Goal: Task Accomplishment & Management: Use online tool/utility

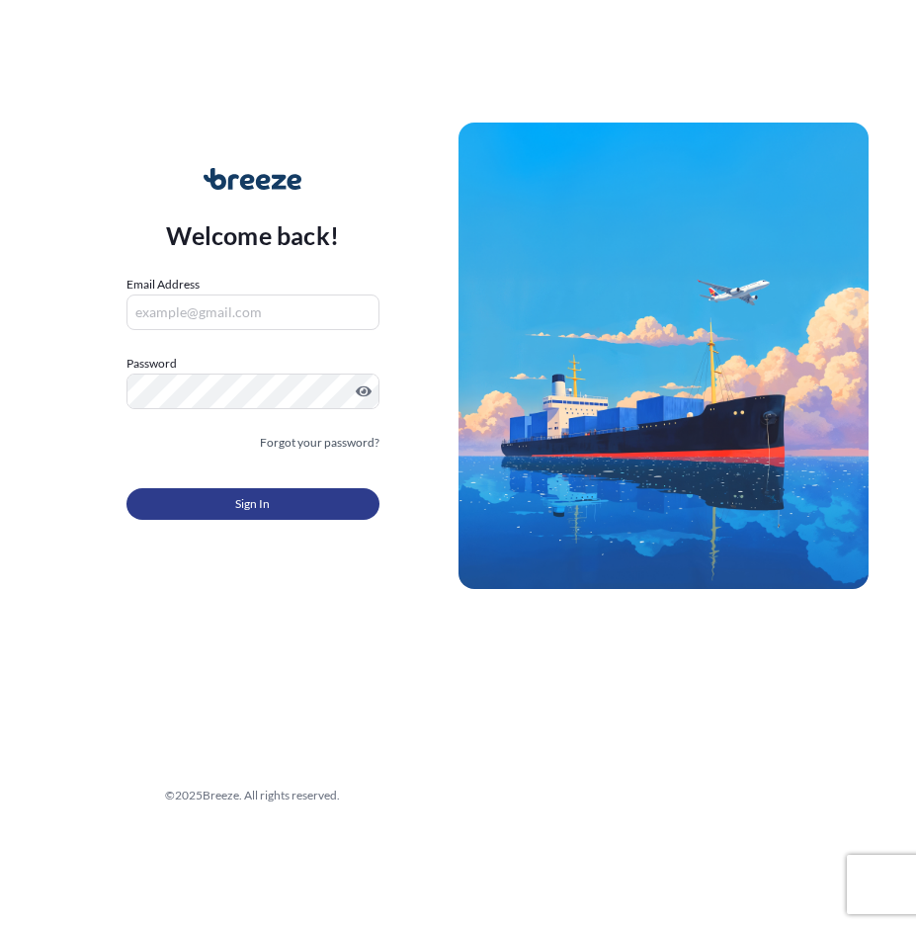
type input "[EMAIL_ADDRESS][DOMAIN_NAME]"
click at [235, 506] on span "Sign In" at bounding box center [252, 504] width 35 height 20
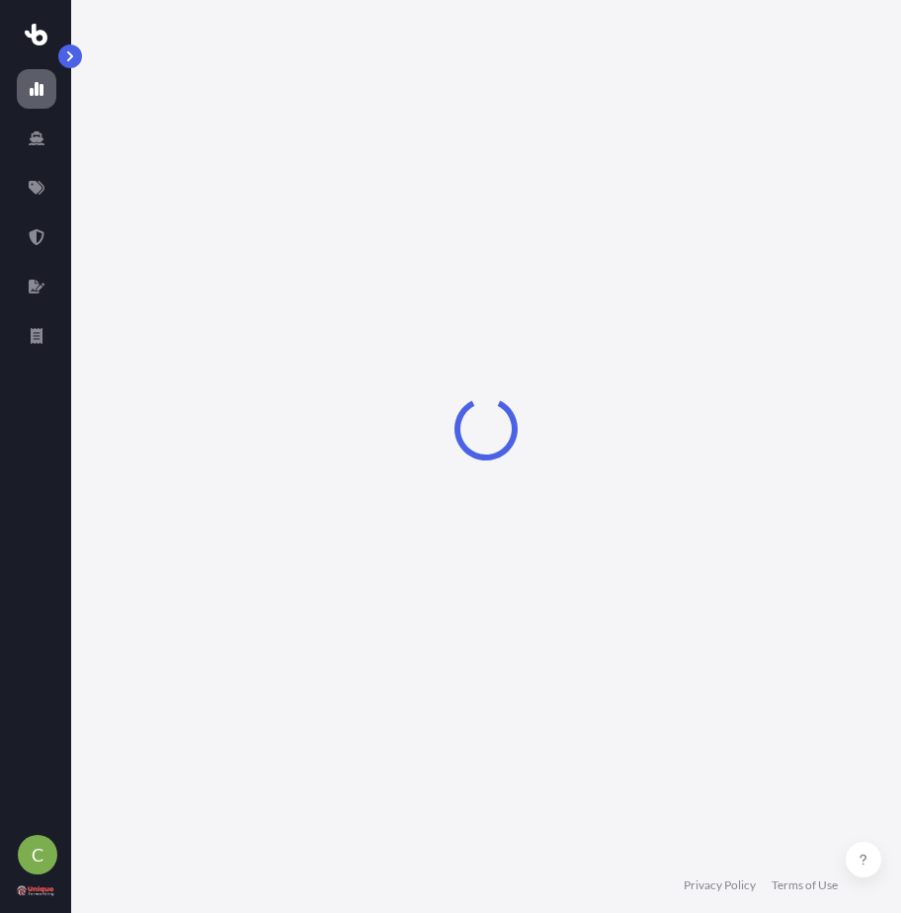
select select "2025"
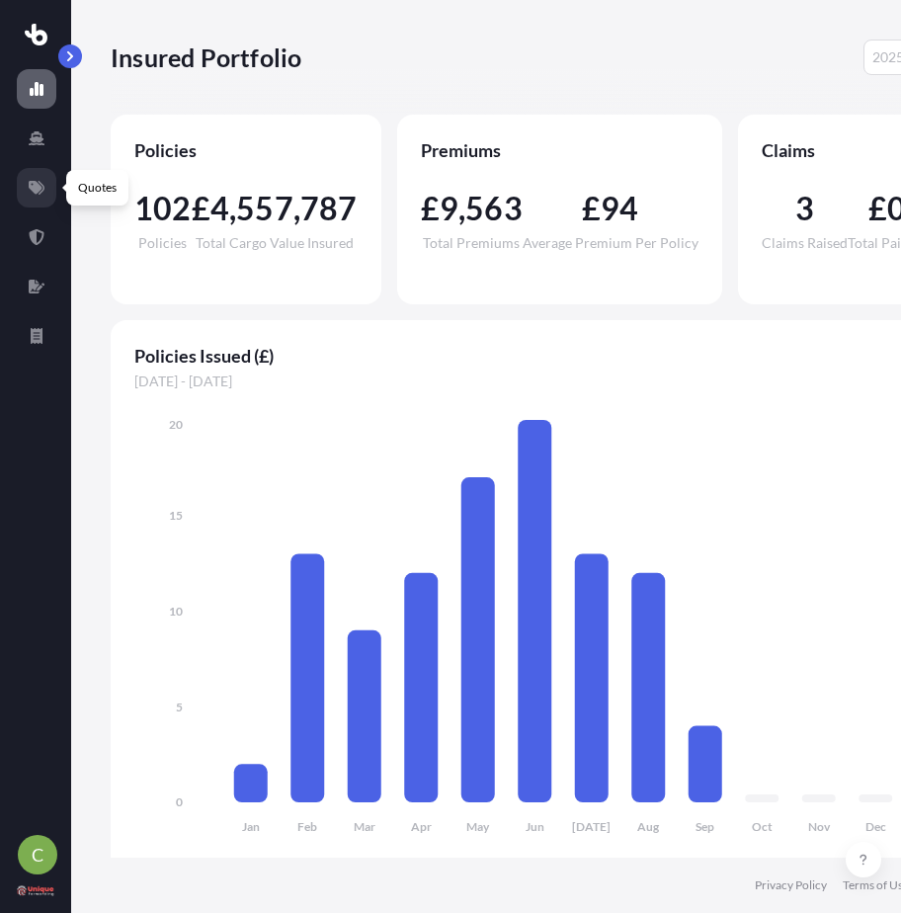
click at [34, 191] on icon at bounding box center [37, 188] width 16 height 14
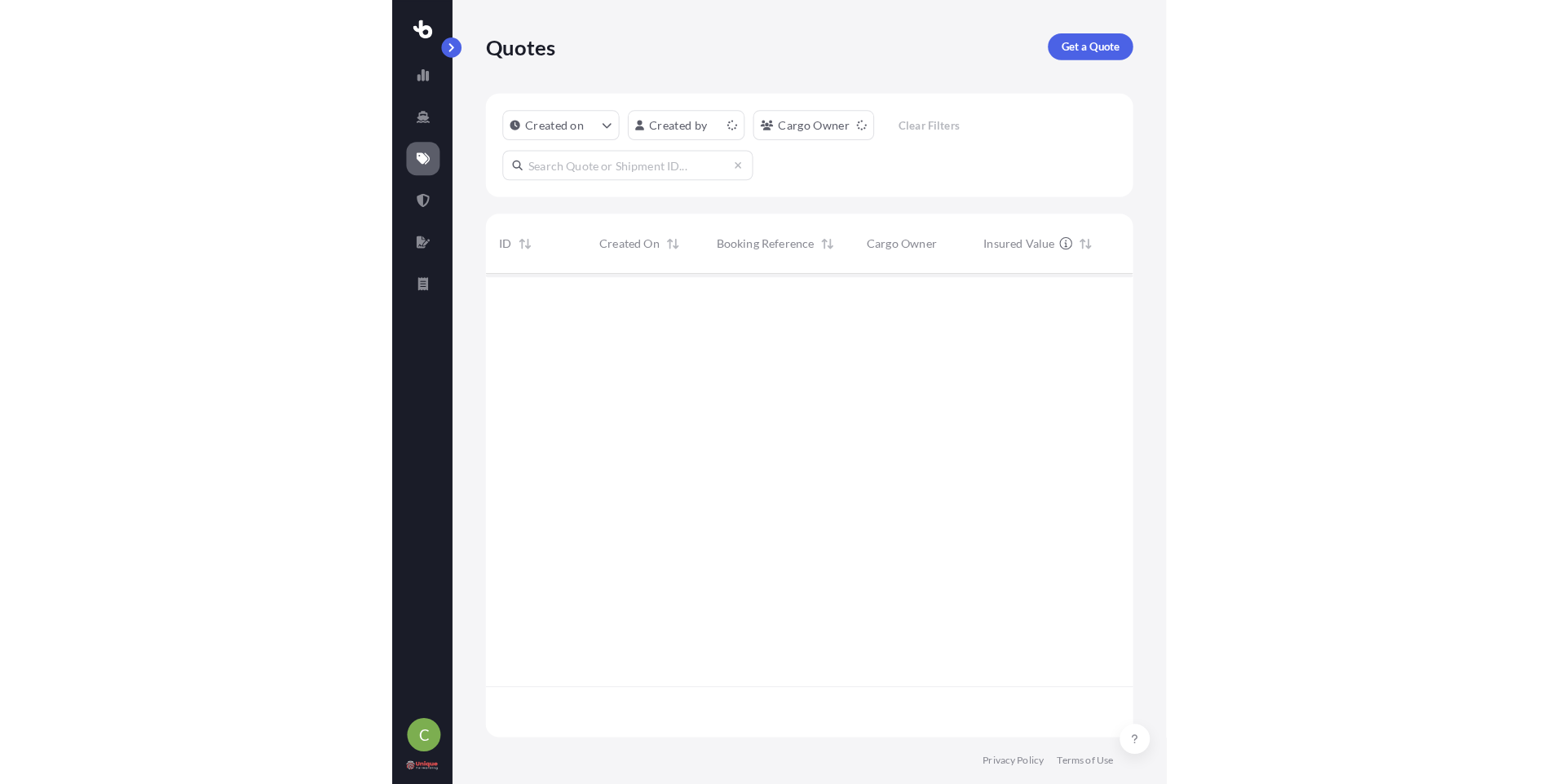
scroll to position [449, 620]
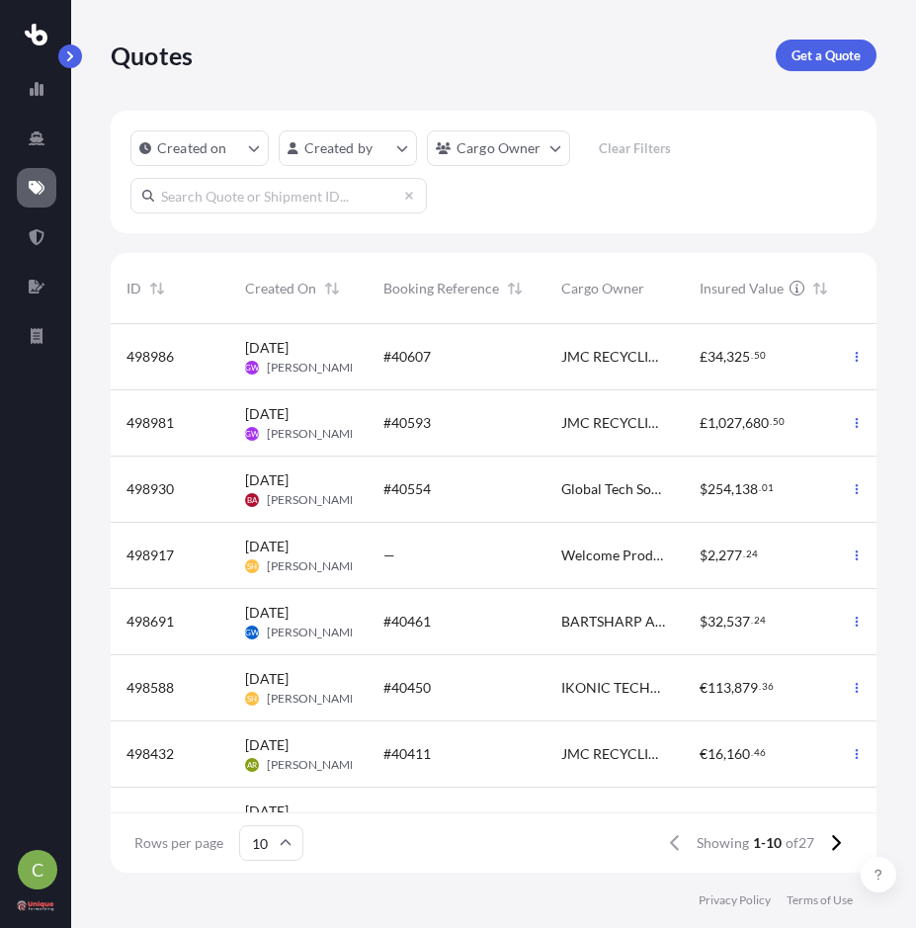
click at [264, 197] on input "text" at bounding box center [278, 196] width 296 height 36
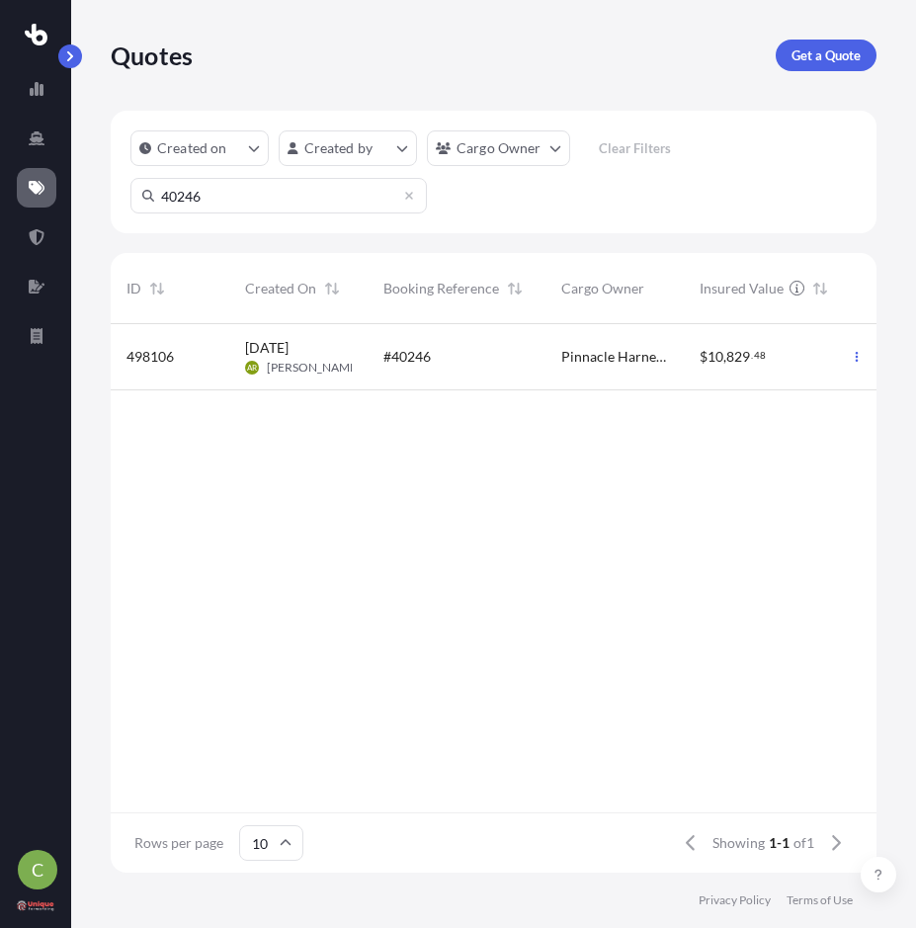
type input "40246"
click at [420, 357] on span "#40246" at bounding box center [406, 357] width 47 height 20
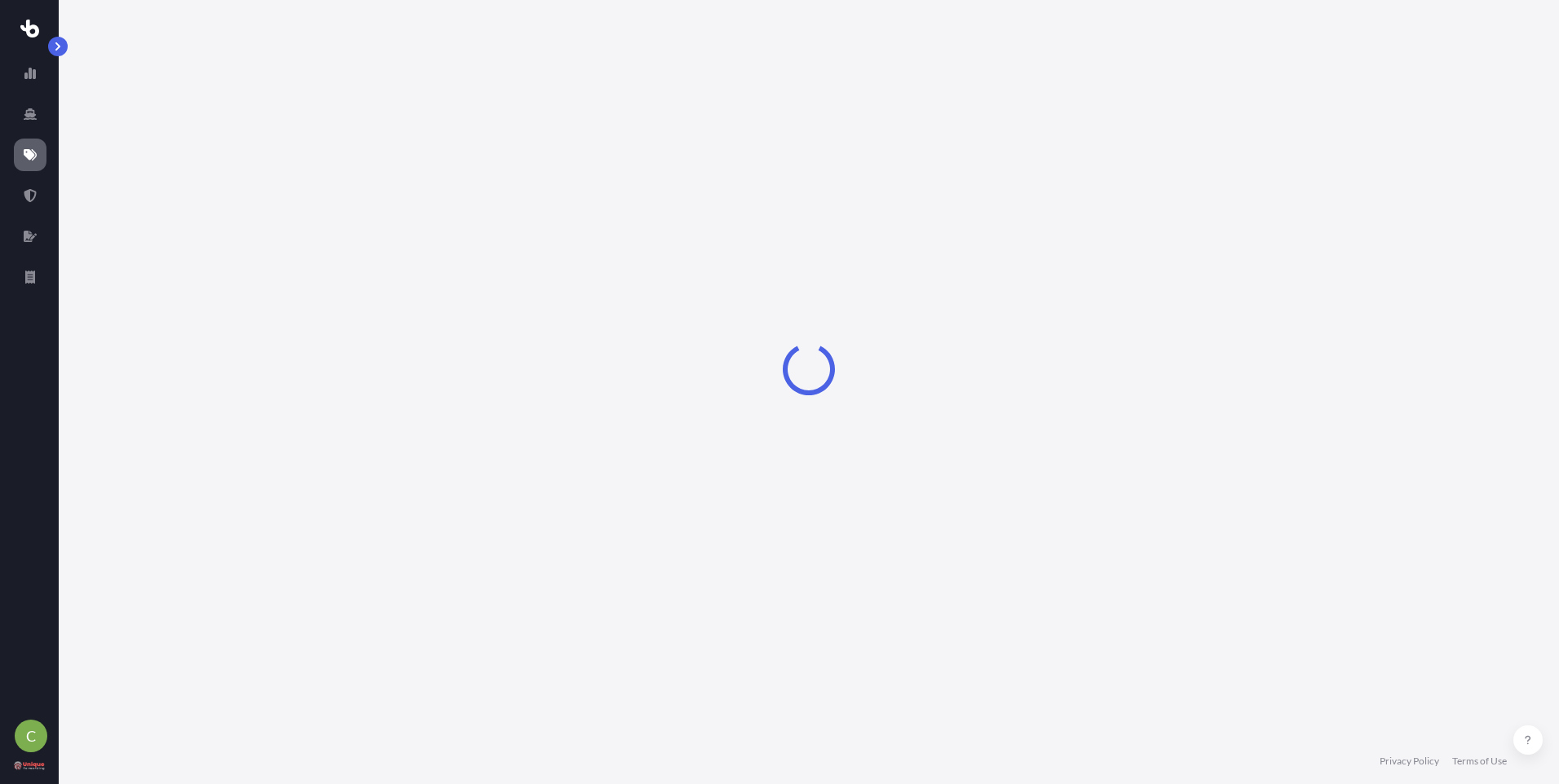
select select "Road"
select select "Sea"
select select "Road"
select select "1"
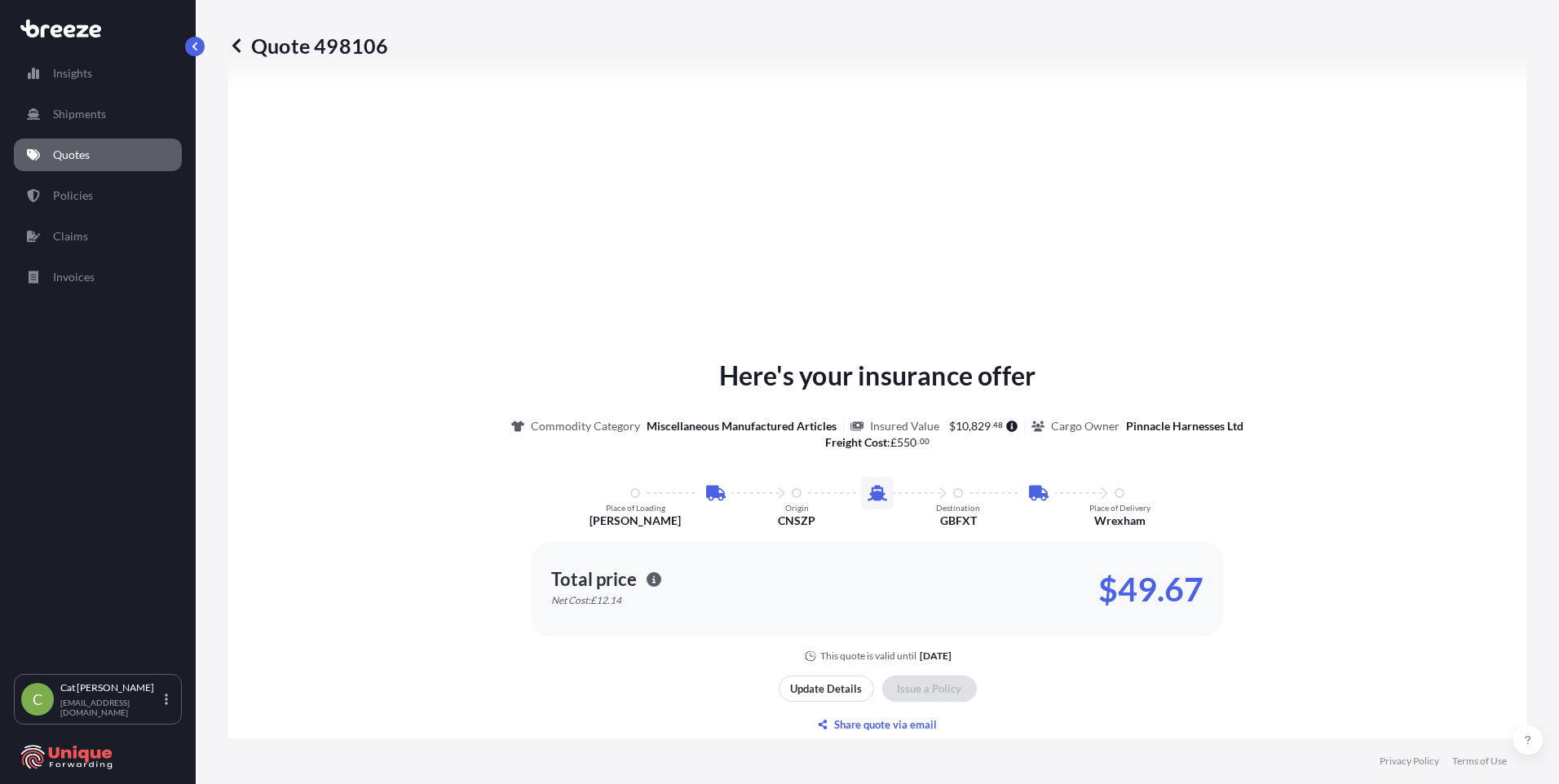
scroll to position [2177, 0]
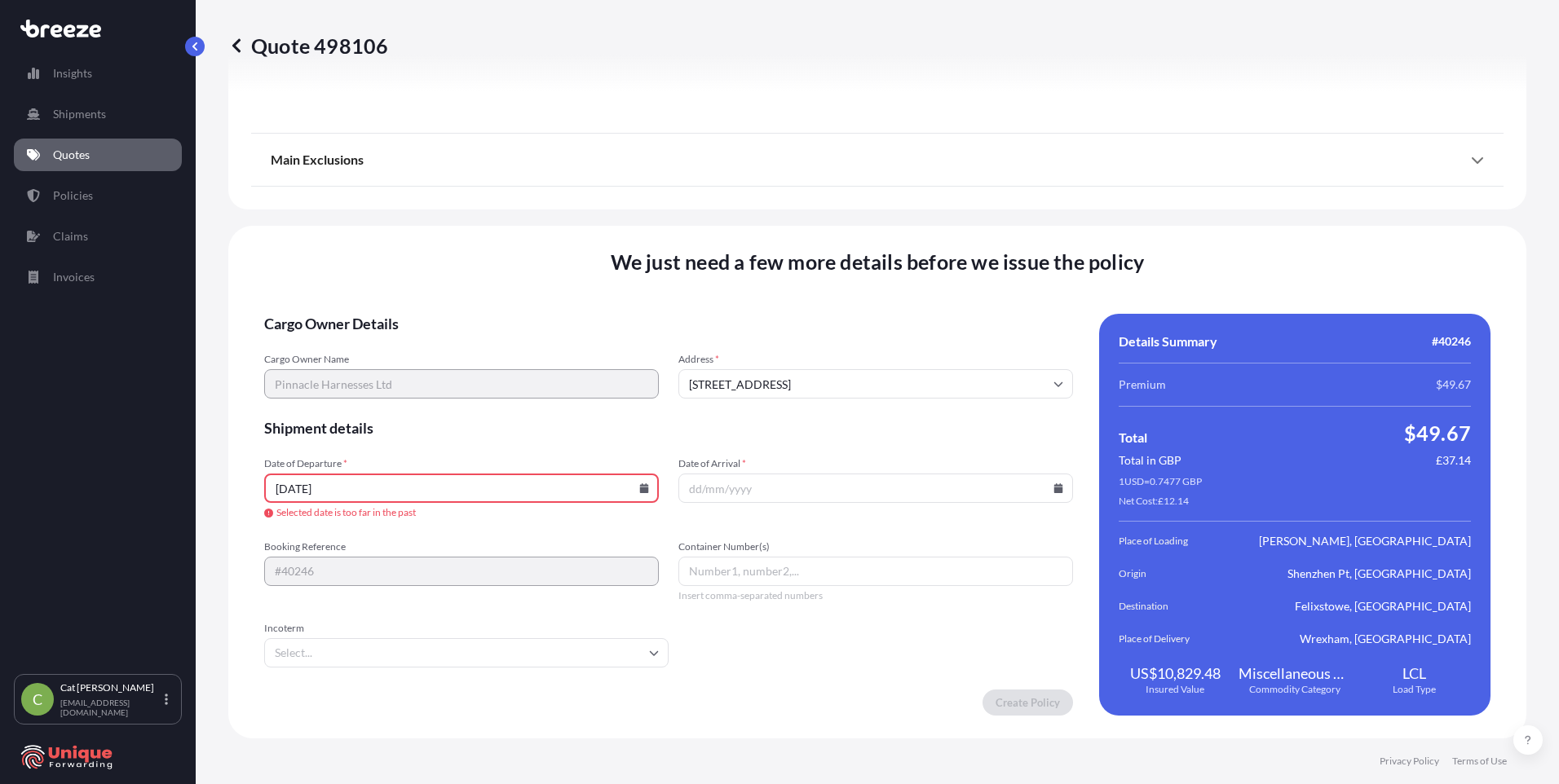
click at [644, 488] on icon at bounding box center [645, 489] width 9 height 10
click at [574, 215] on icon at bounding box center [572, 214] width 5 height 9
click at [536, 318] on button "13" at bounding box center [536, 313] width 26 height 26
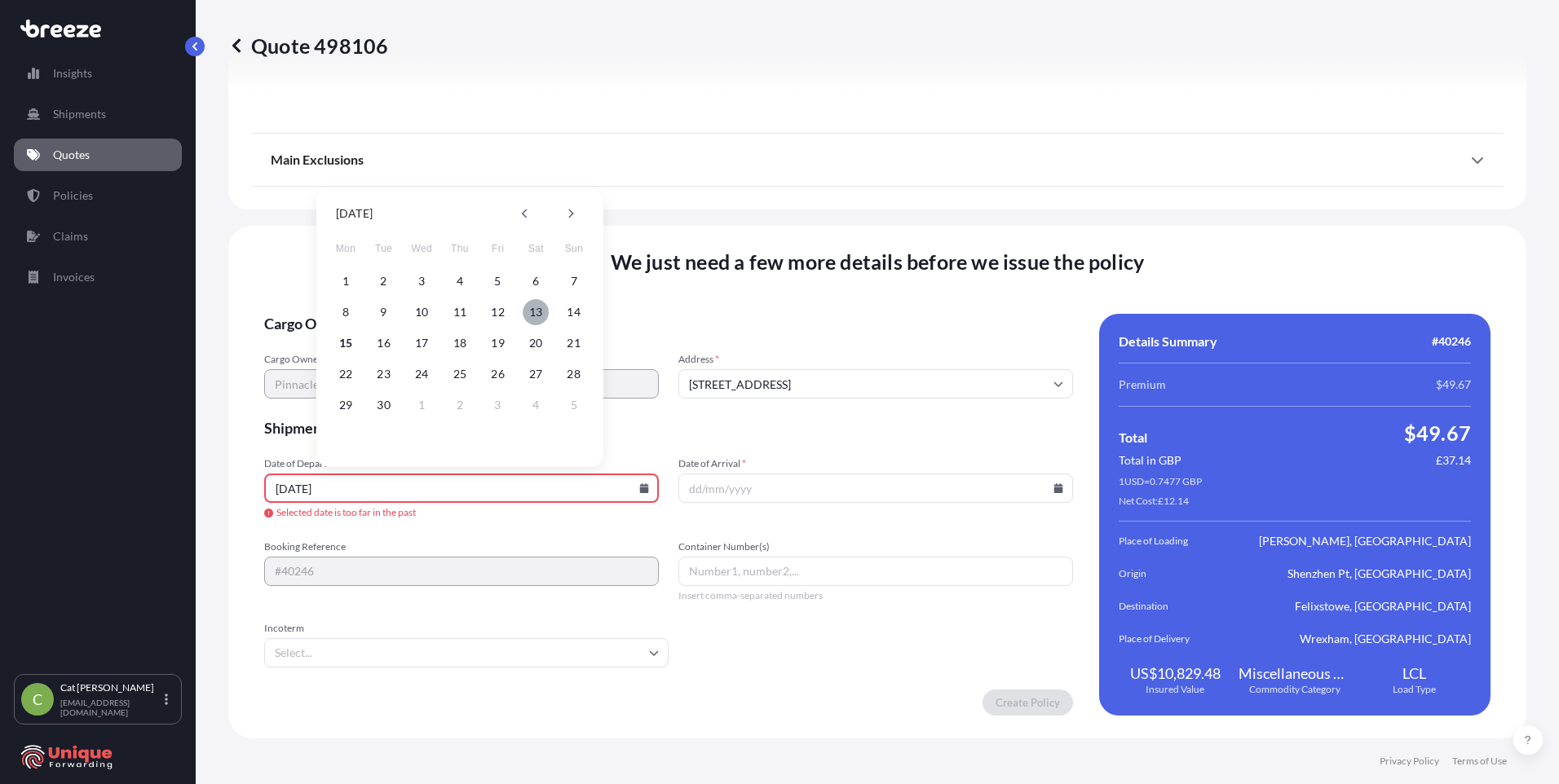
type input "[DATE]"
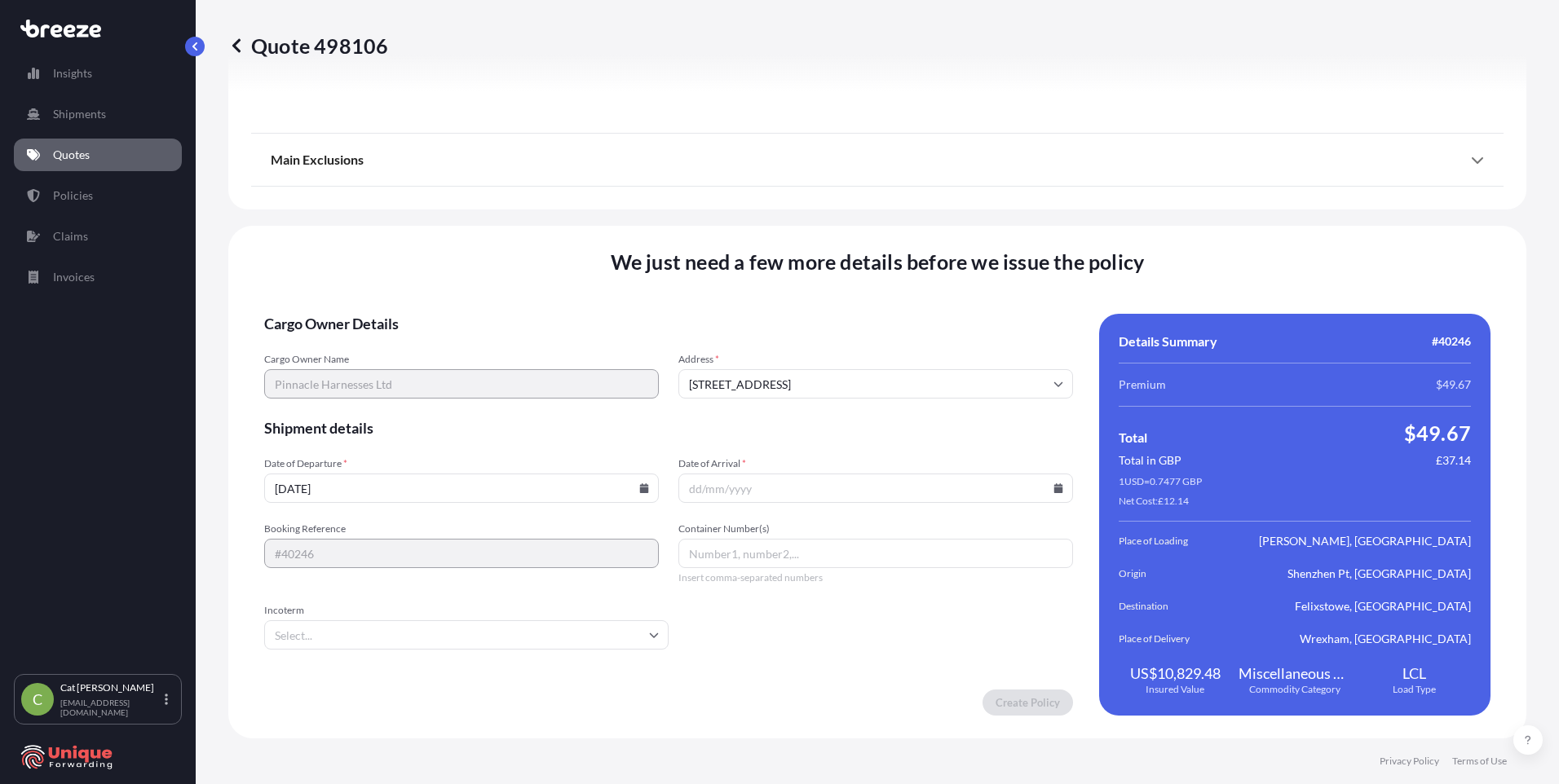
click at [755, 491] on icon at bounding box center [1058, 489] width 9 height 10
click at [755, 210] on icon at bounding box center [982, 214] width 5 height 9
click at [755, 346] on button "18" at bounding box center [946, 343] width 26 height 26
type input "[DATE]"
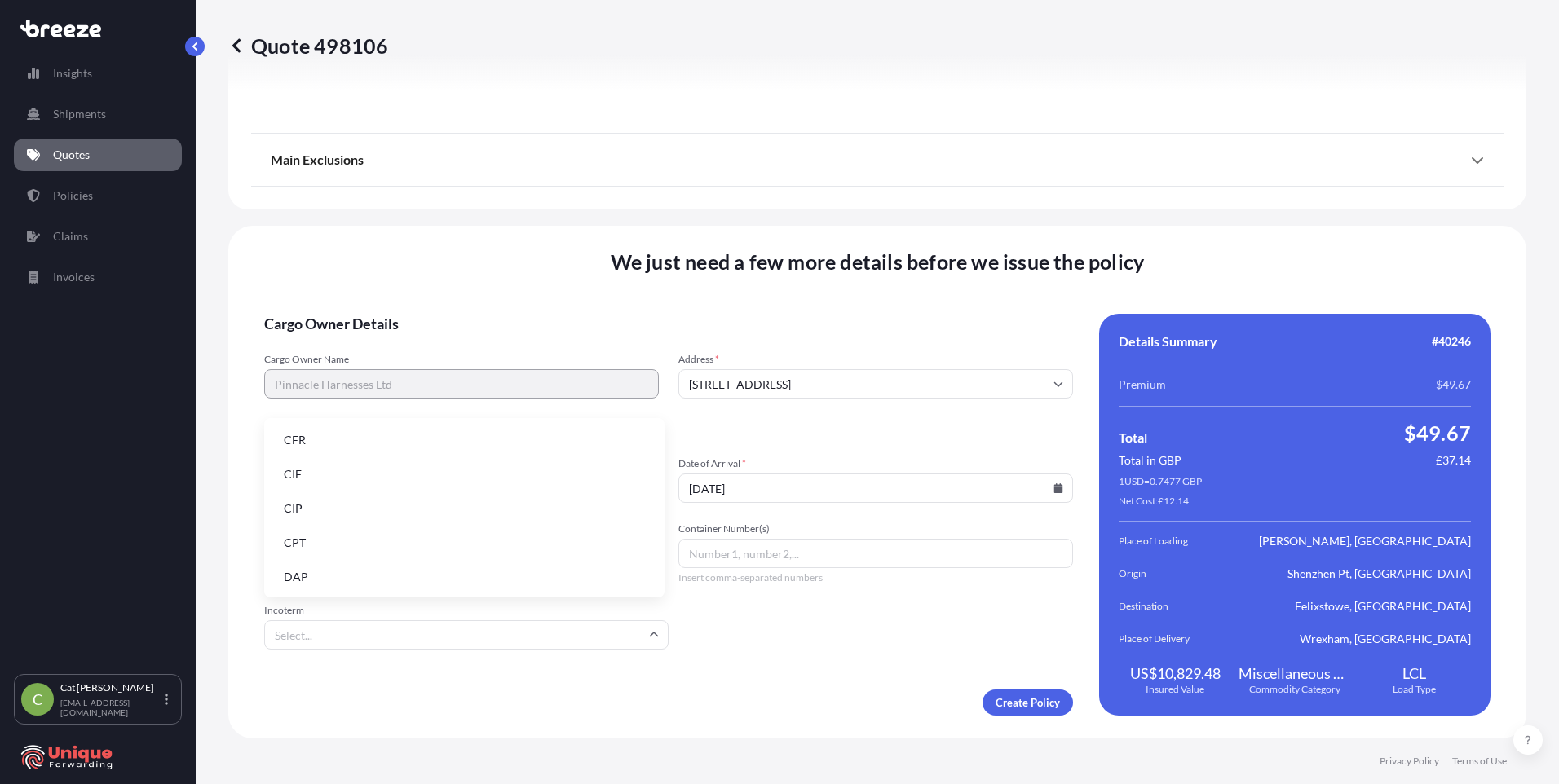
click at [408, 640] on input "Incoterm" at bounding box center [466, 635] width 404 height 30
click at [338, 470] on li "EXW" at bounding box center [464, 473] width 387 height 31
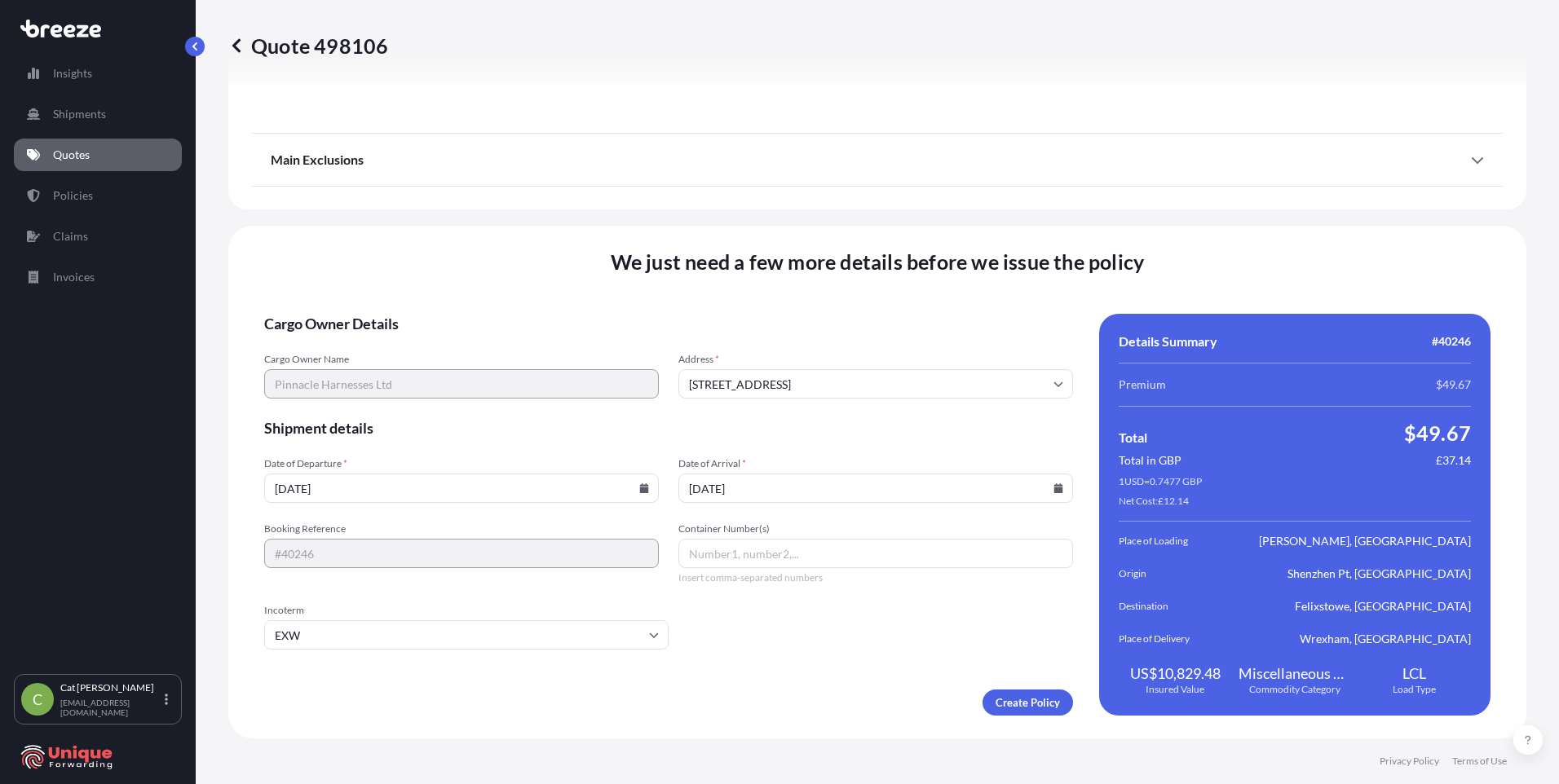
click at [755, 550] on input "Container Number(s)" at bounding box center [876, 554] width 394 height 30
paste input "FBIU5566200"
type input "FBIU5566200"
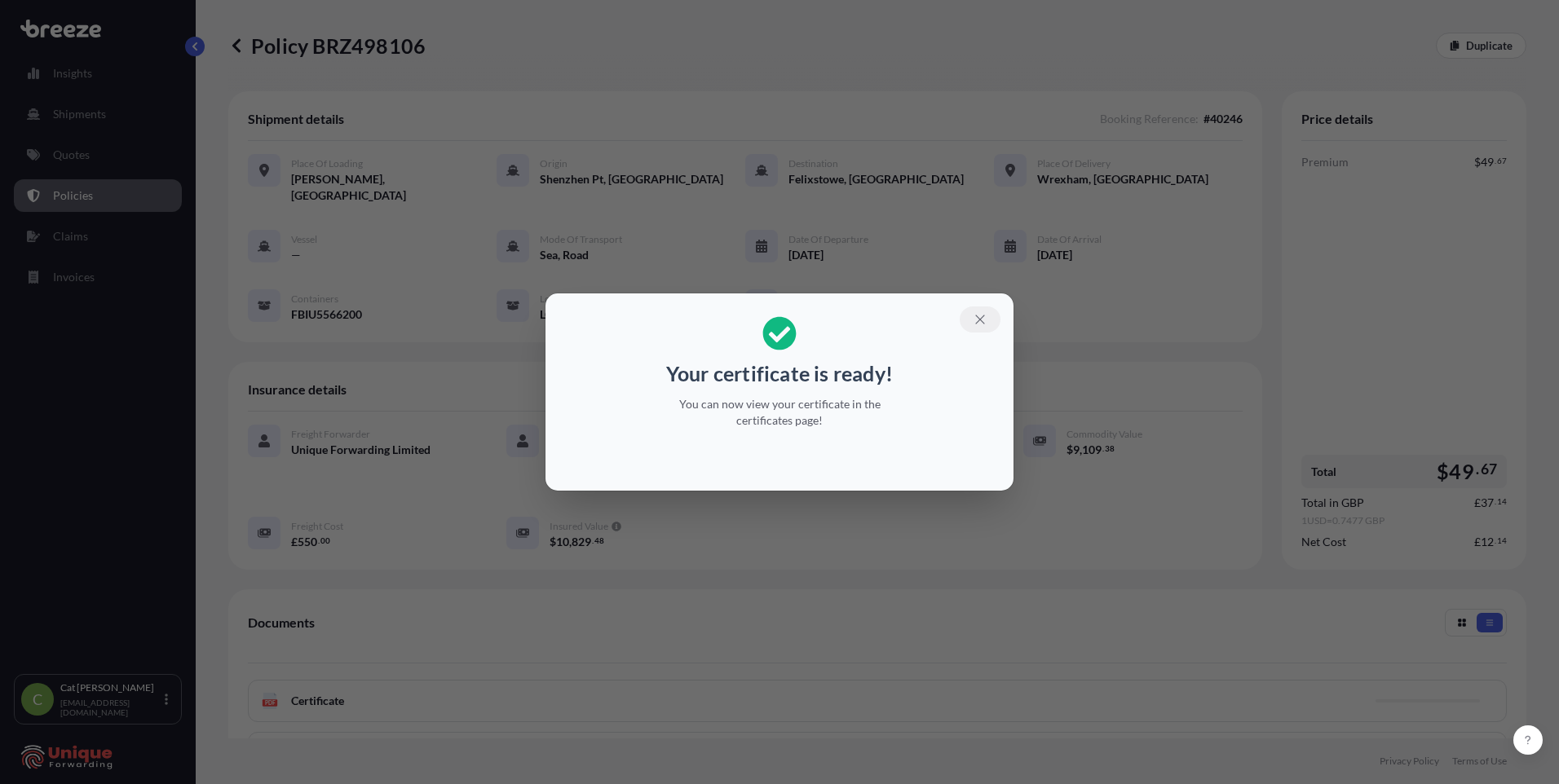
click at [755, 320] on icon "button" at bounding box center [980, 319] width 15 height 15
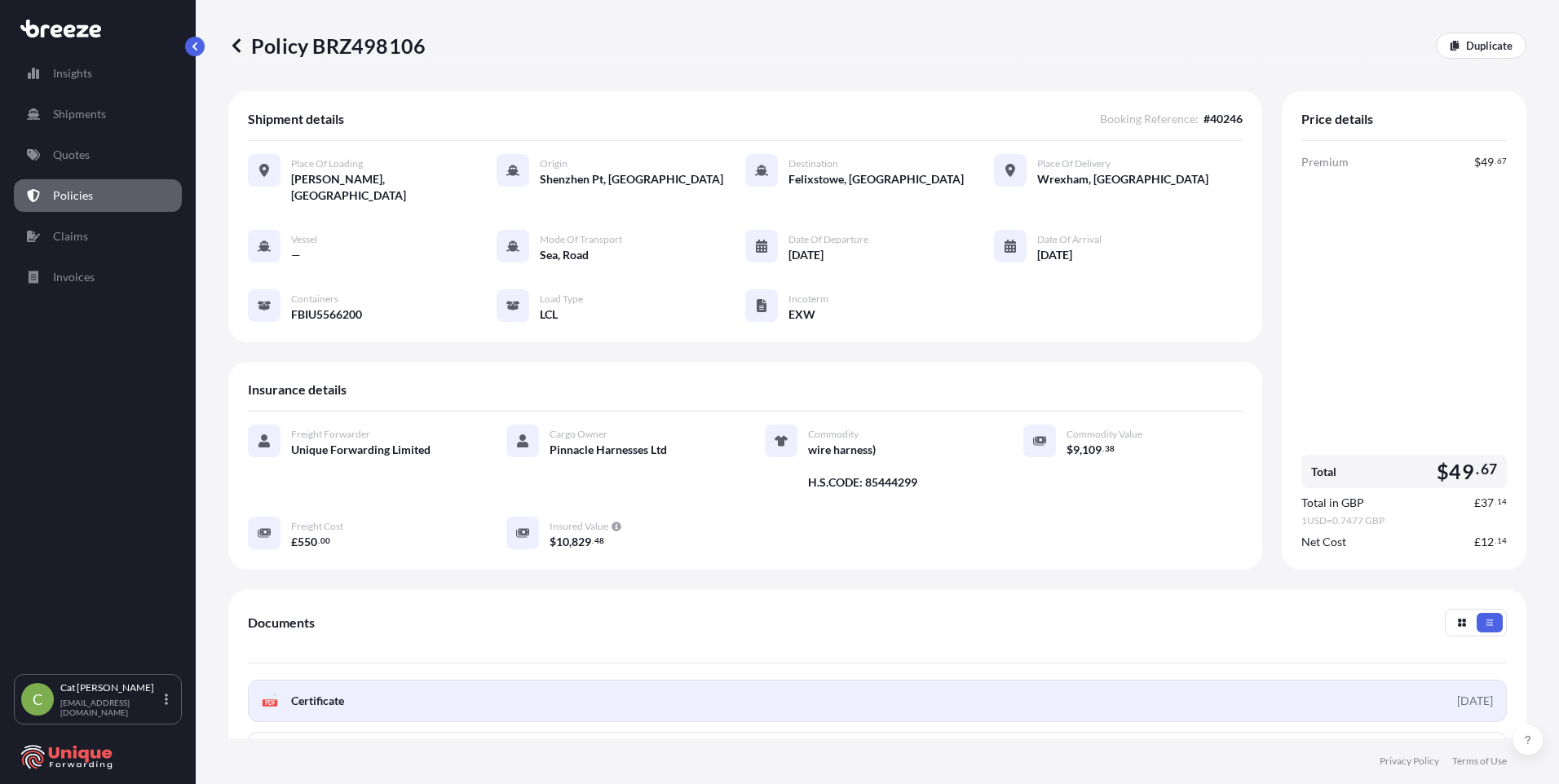
click at [634, 688] on link "PDF Certificate [DATE]" at bounding box center [876, 701] width 1259 height 42
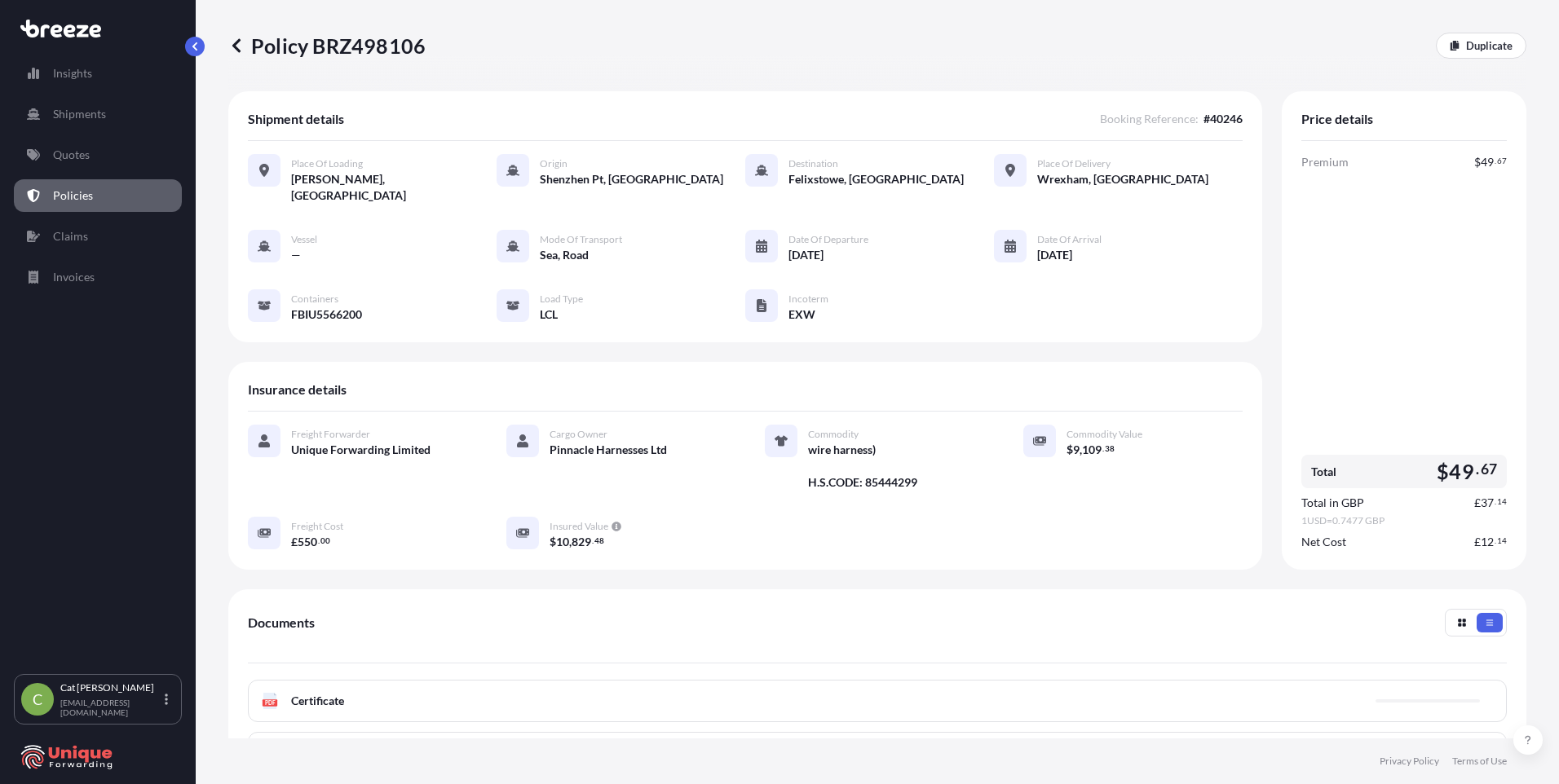
scroll to position [82, 0]
